Goal: Find specific page/section: Find specific page/section

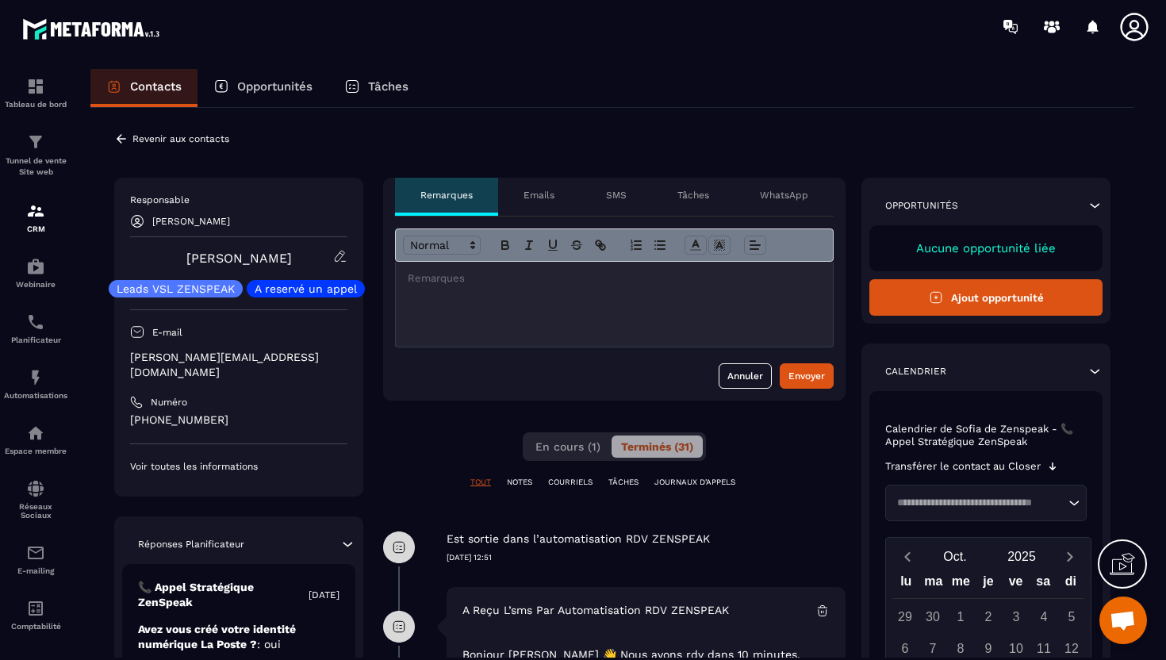
scroll to position [2622, 0]
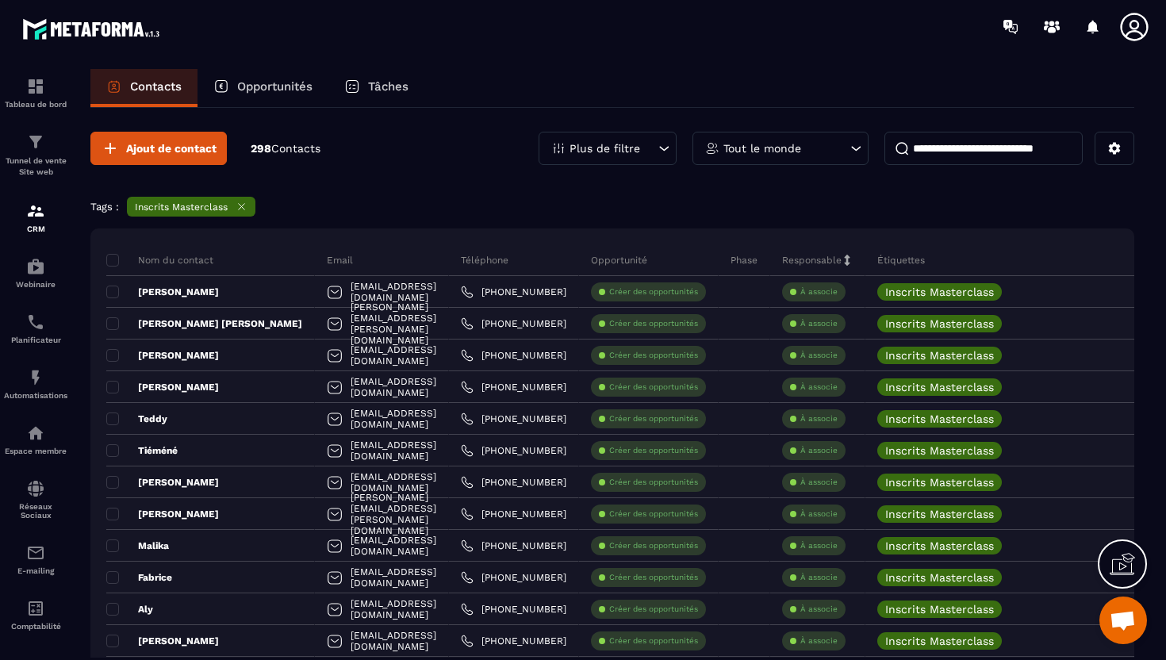
click at [240, 209] on icon at bounding box center [242, 207] width 12 height 12
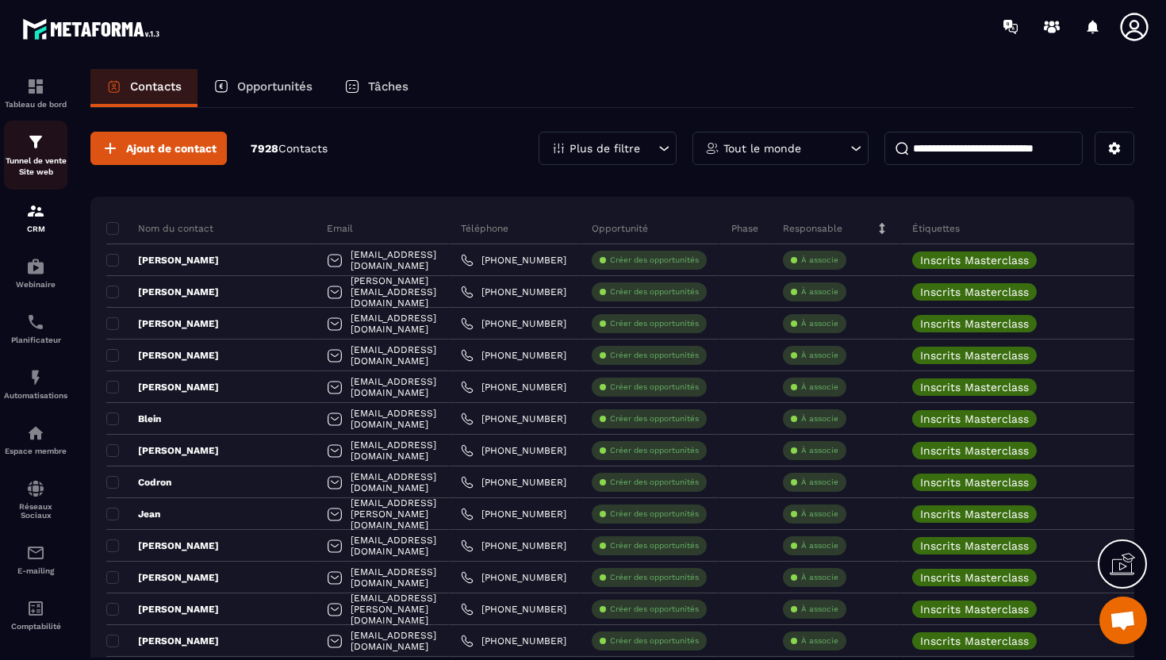
click at [33, 175] on p "Tunnel de vente Site web" at bounding box center [35, 167] width 63 height 22
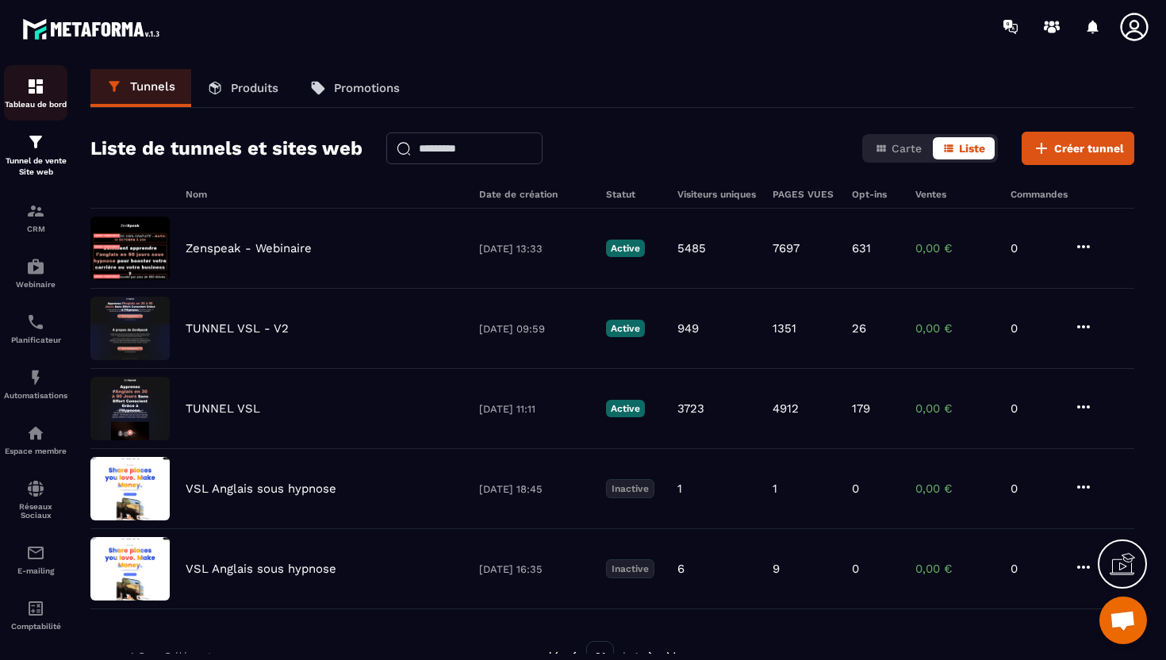
click at [44, 105] on p "Tableau de bord" at bounding box center [35, 104] width 63 height 9
click at [39, 144] on img at bounding box center [35, 142] width 19 height 19
click at [38, 226] on p "CRM" at bounding box center [35, 229] width 63 height 9
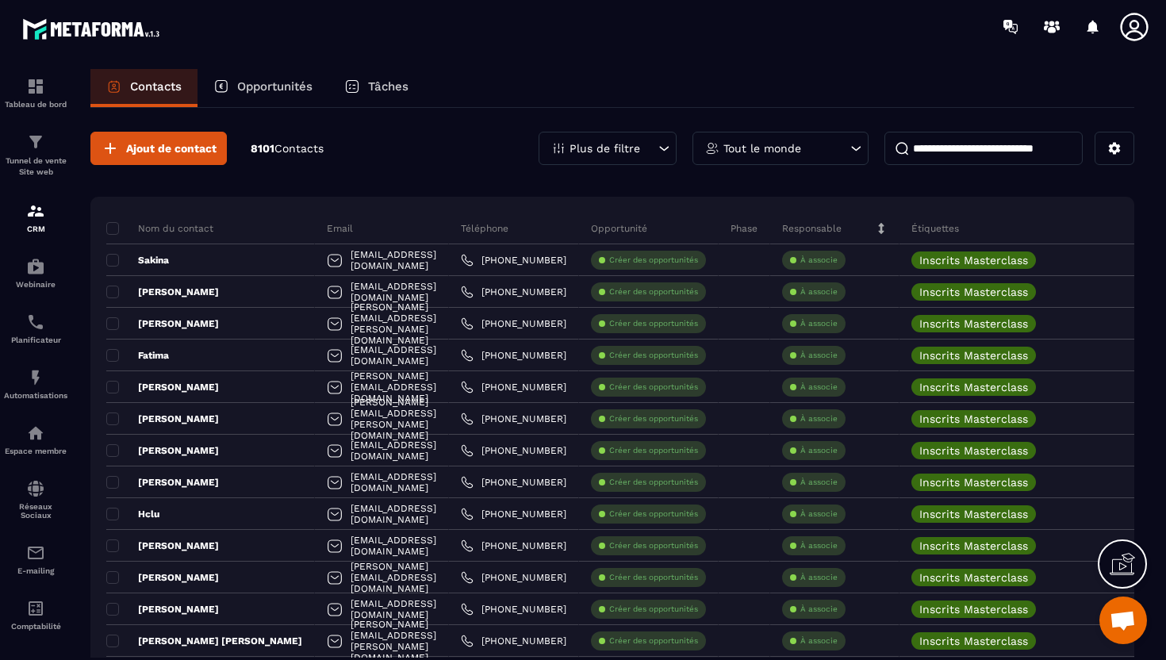
click at [259, 90] on p "Opportunités" at bounding box center [274, 86] width 75 height 14
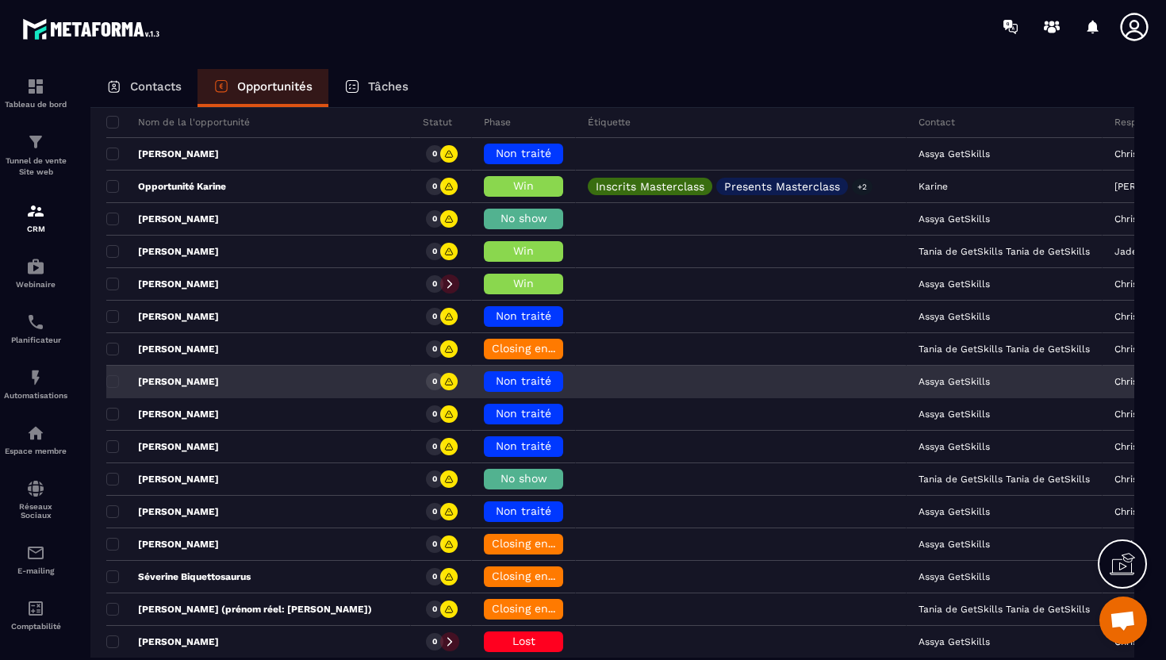
scroll to position [156, 0]
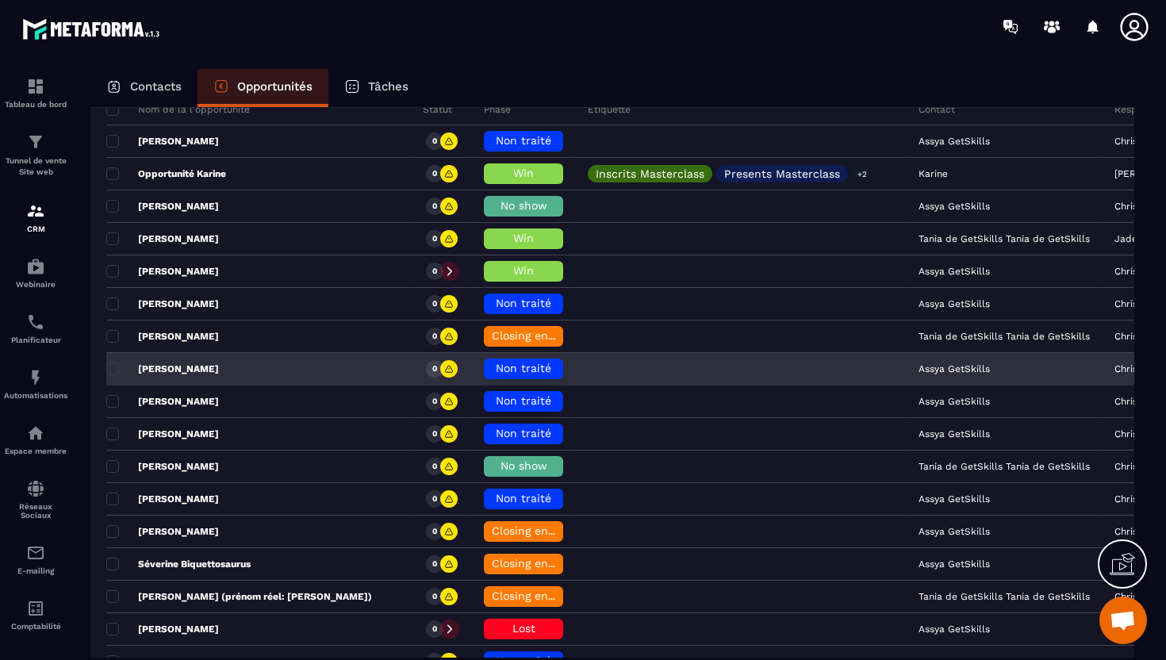
click at [496, 371] on span "Non traité" at bounding box center [524, 368] width 56 height 13
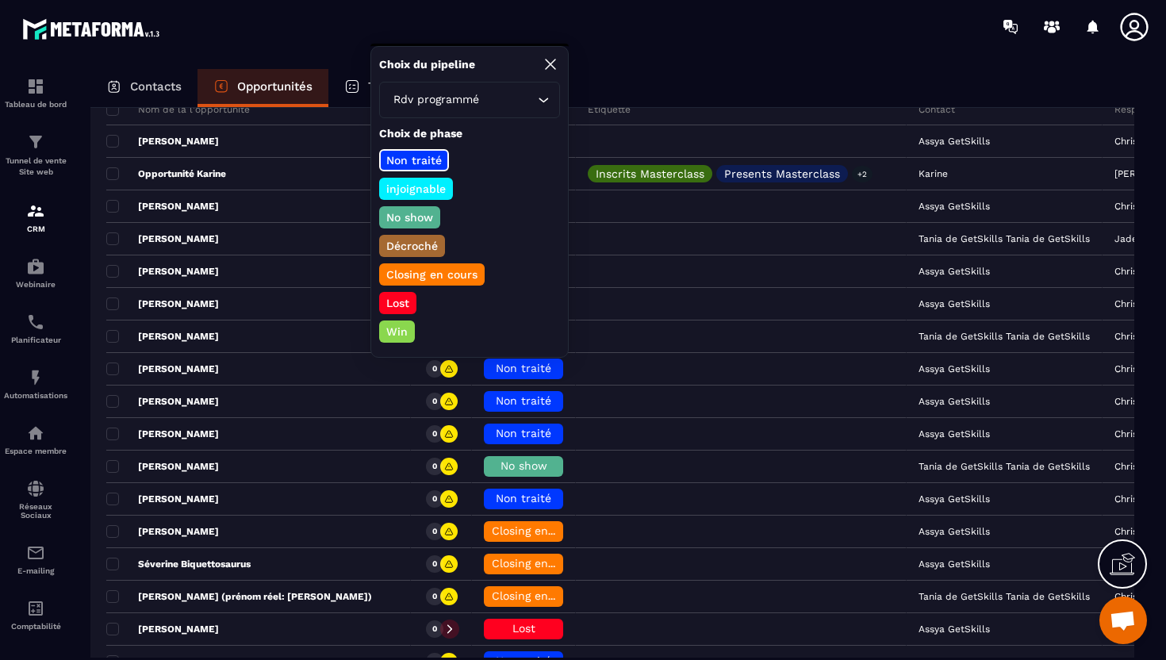
click at [414, 216] on p "No show" at bounding box center [410, 217] width 52 height 16
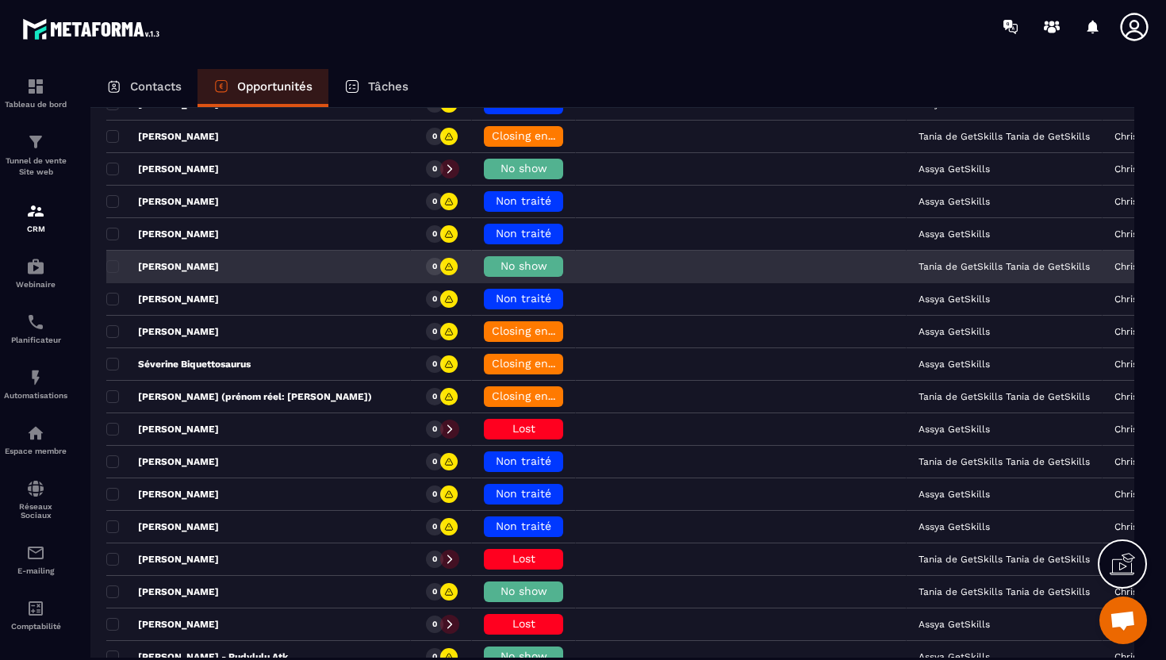
scroll to position [363, 0]
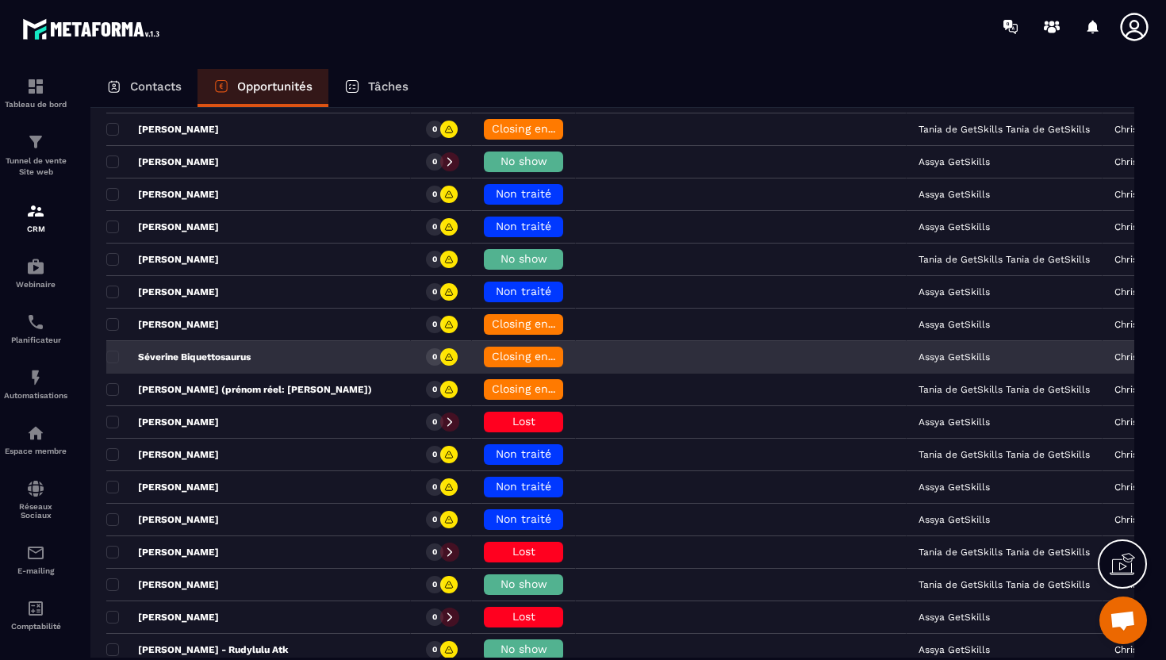
click at [294, 357] on div "Séverine Biquettosaurus" at bounding box center [258, 358] width 305 height 32
